Goal: Find specific page/section: Find specific page/section

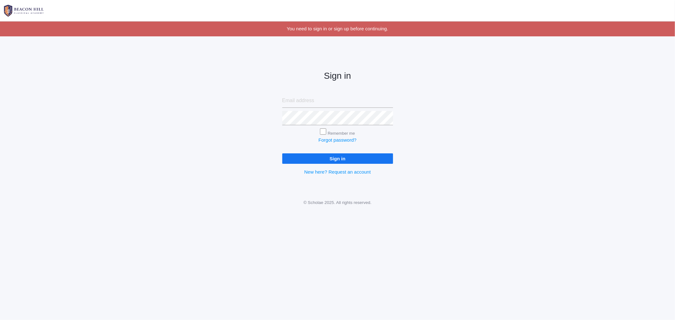
type input "[EMAIL_ADDRESS][DOMAIN_NAME]"
click at [341, 159] on input "Sign in" at bounding box center [337, 158] width 111 height 10
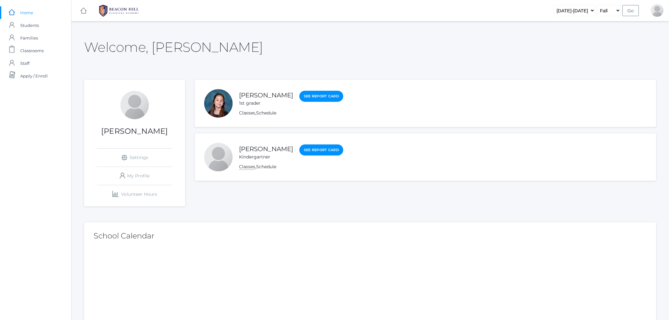
click at [251, 167] on link "Classes" at bounding box center [247, 167] width 16 height 6
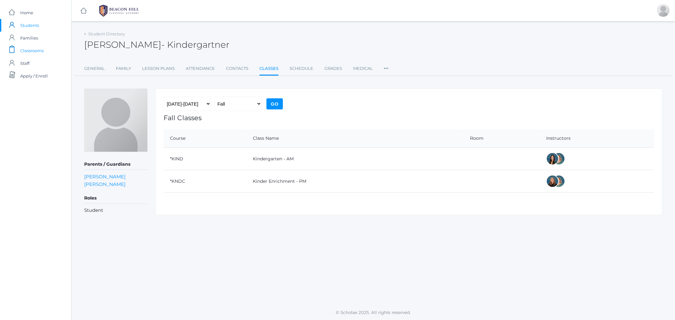
click at [27, 52] on span "Classrooms" at bounding box center [31, 50] width 23 height 13
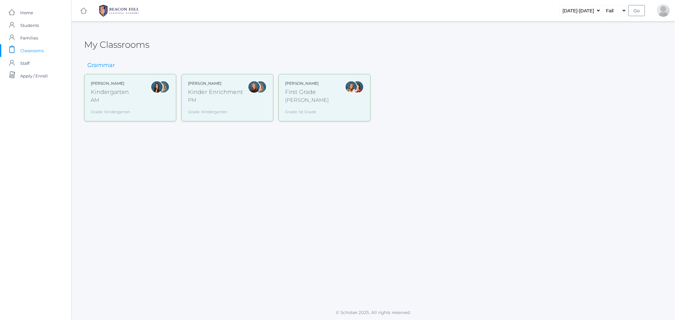
click at [114, 108] on div "Grade: Kindergarten" at bounding box center [110, 111] width 39 height 8
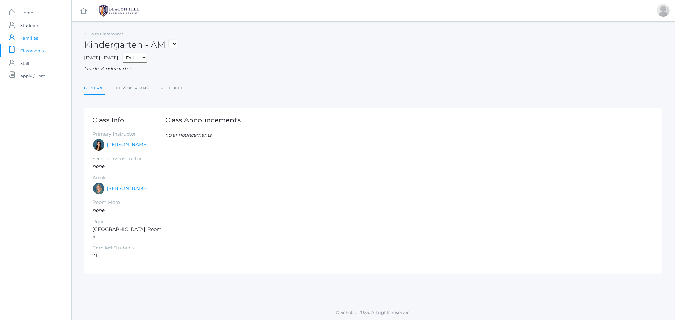
click at [30, 38] on span "Families" at bounding box center [29, 38] width 18 height 13
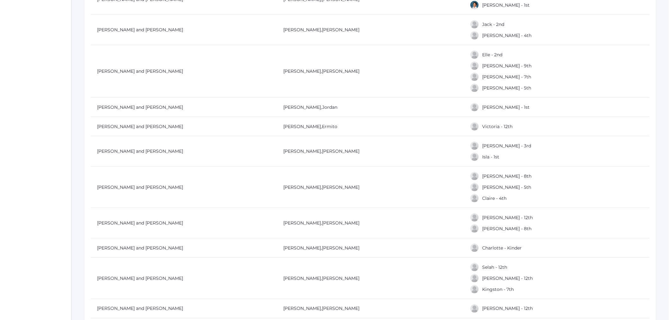
scroll to position [199, 0]
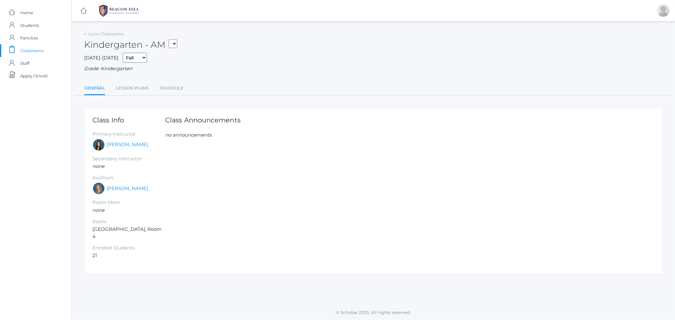
click at [135, 60] on select "Fall Spring" at bounding box center [135, 58] width 24 height 10
click at [22, 25] on span "Students" at bounding box center [29, 25] width 19 height 13
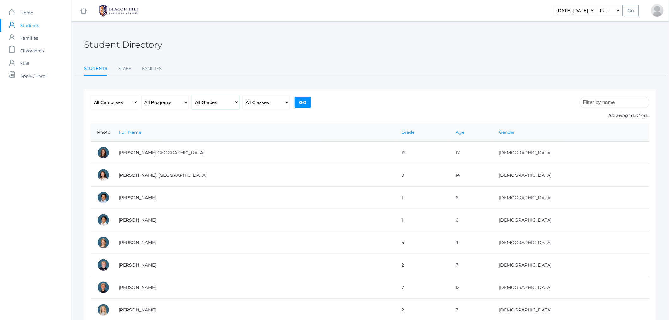
click at [210, 105] on select "All Grades Grammar - Kindergarten - 1st Grade - 2nd Grade - 3rd Grade - 4th Gra…" at bounding box center [215, 102] width 47 height 14
select select "k"
click at [192, 95] on select "All Grades Grammar - Kindergarten - 1st Grade - 2nd Grade - 3rd Grade - 4th Gra…" at bounding box center [215, 102] width 47 height 14
click at [282, 106] on select "All Classes Grammar - *KIND - Kindergarten AM - *KIND - Kindergarten PM - *KNDC…" at bounding box center [266, 102] width 47 height 14
select select "1957"
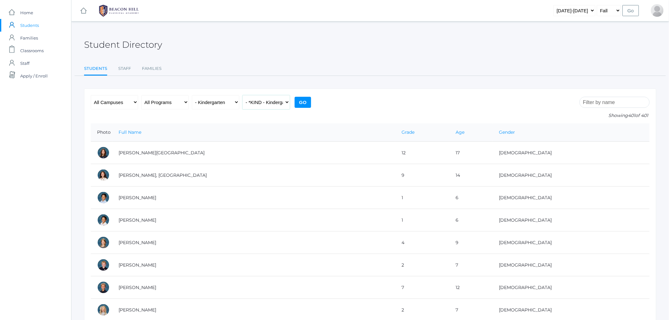
click at [243, 95] on select "All Classes Grammar - *KIND - Kindergarten AM - *KIND - Kindergarten PM - *KNDC…" at bounding box center [266, 102] width 47 height 14
click at [307, 101] on input "Go" at bounding box center [303, 102] width 16 height 11
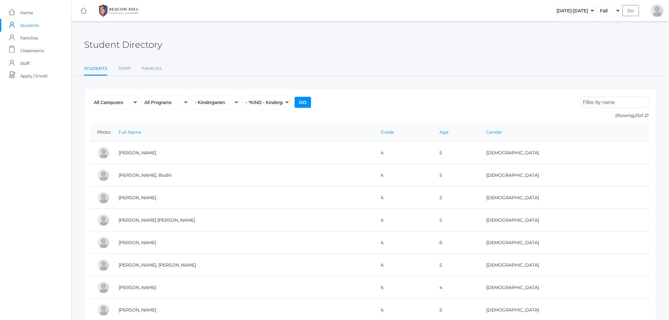
scroll to position [199, 0]
